Goal: Task Accomplishment & Management: Manage account settings

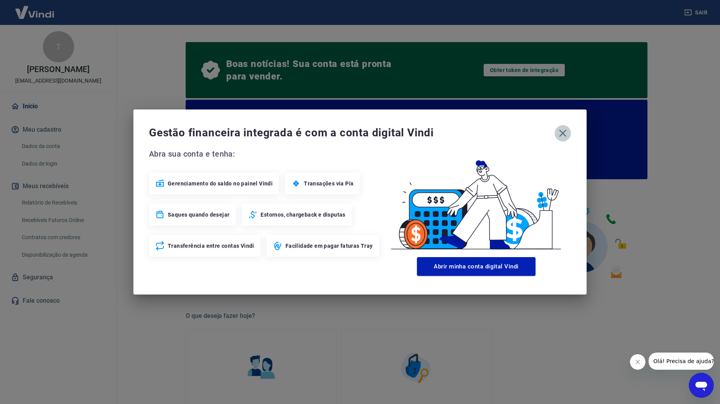
click at [563, 131] on icon "button" at bounding box center [562, 133] width 12 height 12
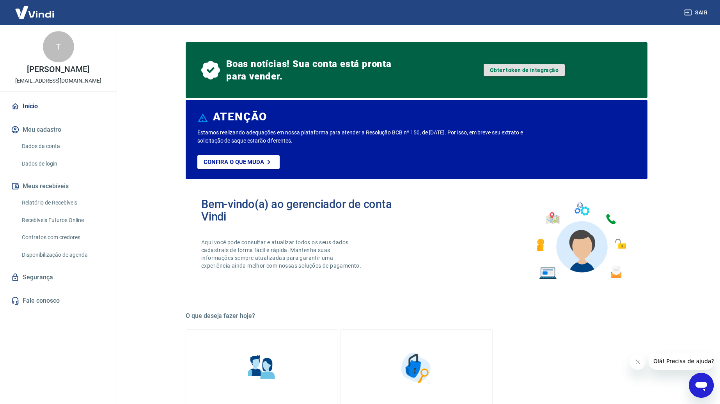
click at [518, 70] on link "Obter token de integração" at bounding box center [524, 70] width 81 height 12
click at [60, 51] on div "T" at bounding box center [58, 46] width 31 height 31
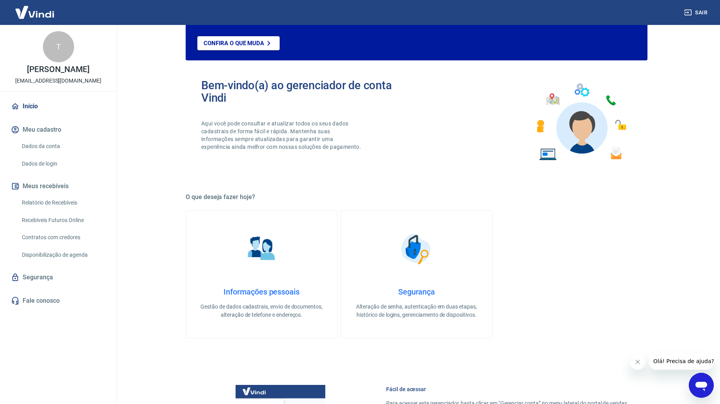
scroll to position [121, 0]
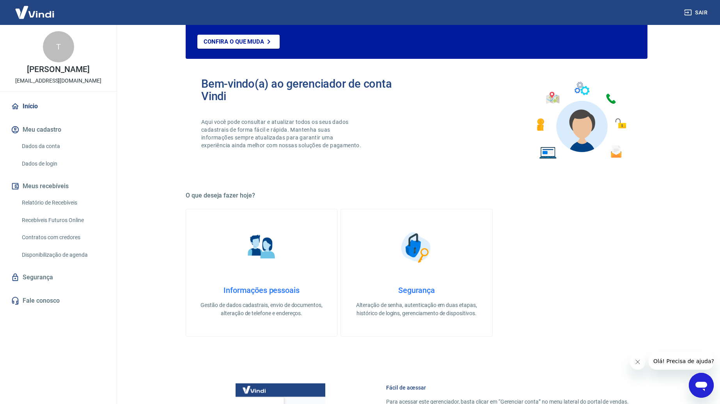
click at [40, 152] on link "Dados da conta" at bounding box center [63, 146] width 89 height 16
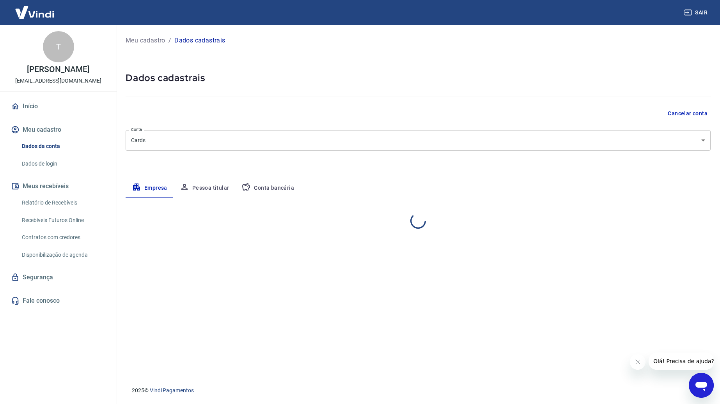
select select "SP"
select select "business"
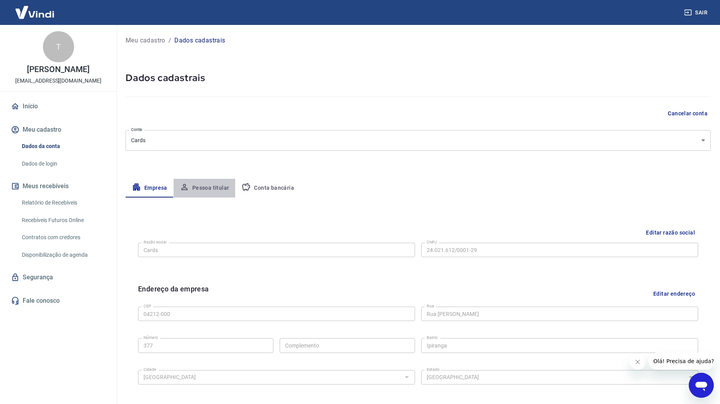
click at [215, 188] on button "Pessoa titular" at bounding box center [205, 188] width 62 height 19
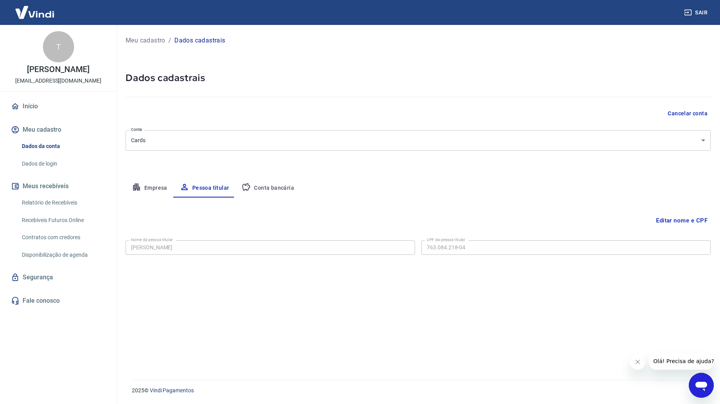
click at [252, 188] on button "Conta bancária" at bounding box center [267, 188] width 65 height 19
select select "1"
click at [41, 14] on img at bounding box center [34, 12] width 51 height 24
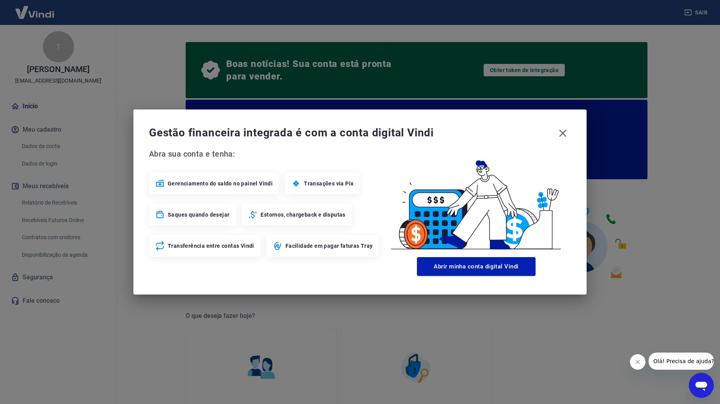
click at [207, 215] on span "Saques quando desejar" at bounding box center [199, 215] width 62 height 8
click at [561, 135] on icon "button" at bounding box center [562, 133] width 7 height 7
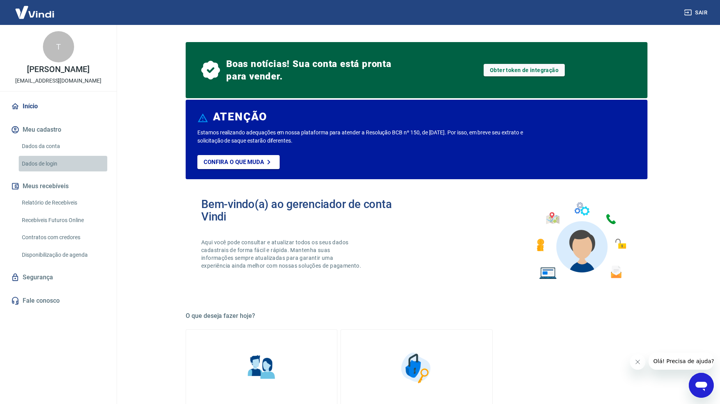
click at [48, 169] on link "Dados de login" at bounding box center [63, 164] width 89 height 16
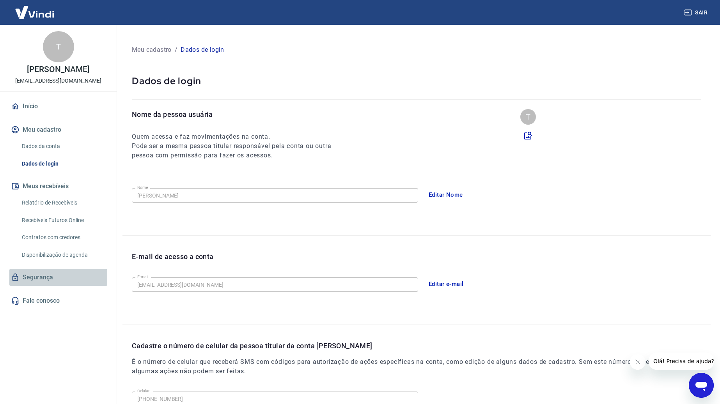
click at [44, 285] on link "Segurança" at bounding box center [58, 277] width 98 height 17
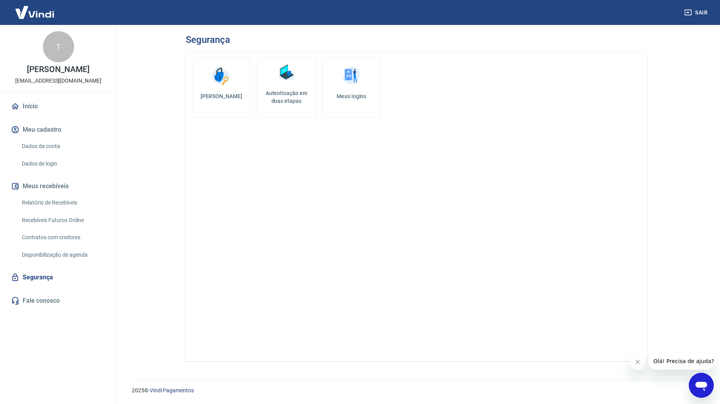
click at [223, 80] on img at bounding box center [220, 75] width 23 height 23
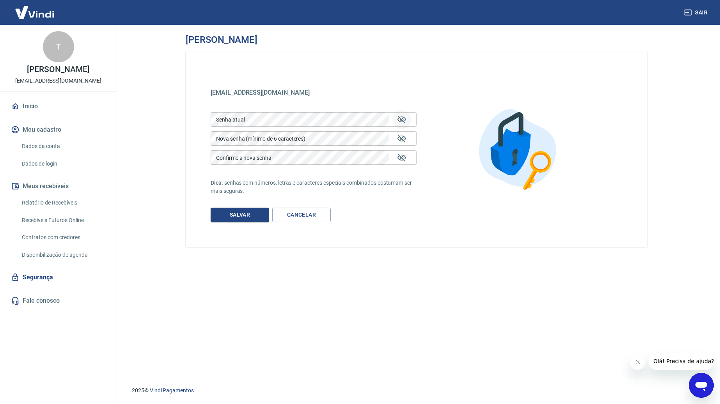
click at [397, 118] on icon "Mostrar/esconder senha" at bounding box center [401, 119] width 9 height 9
